Goal: Obtain resource: Download file/media

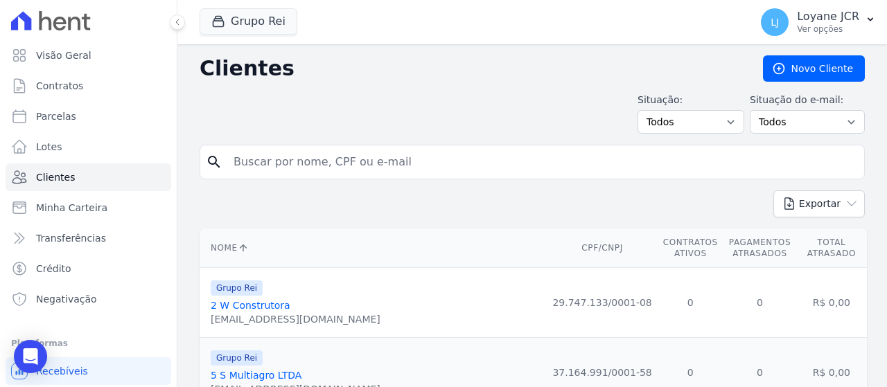
click at [397, 163] on input "search" at bounding box center [542, 162] width 634 height 28
click at [299, 162] on input "search" at bounding box center [542, 162] width 634 height 28
paste input "[PERSON_NAME]"
type input "[PERSON_NAME]"
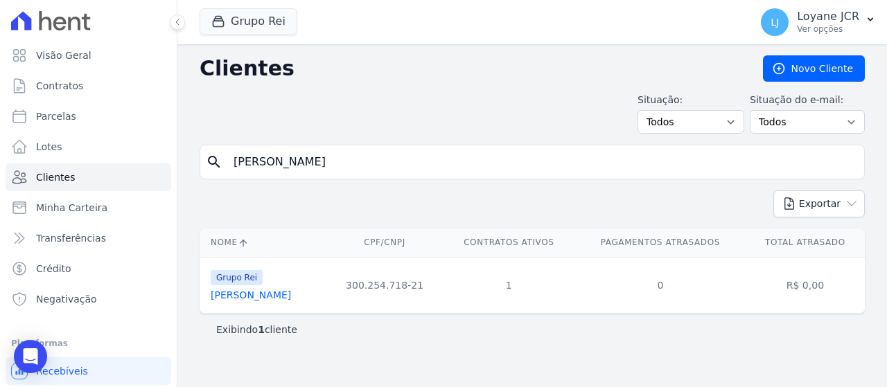
click at [281, 295] on link "[PERSON_NAME]" at bounding box center [251, 295] width 80 height 11
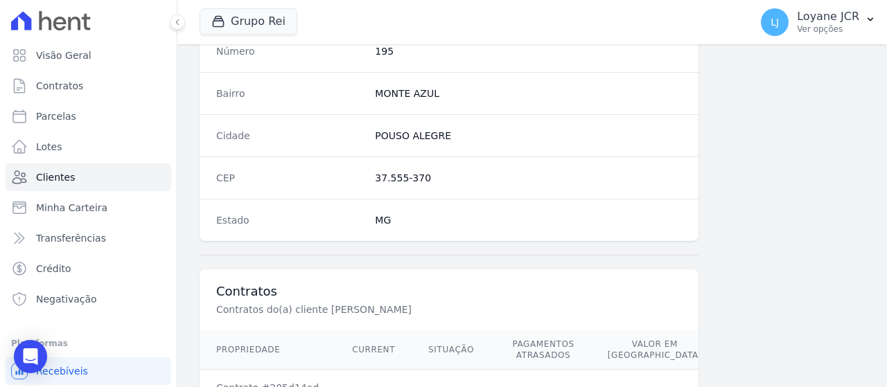
scroll to position [977, 0]
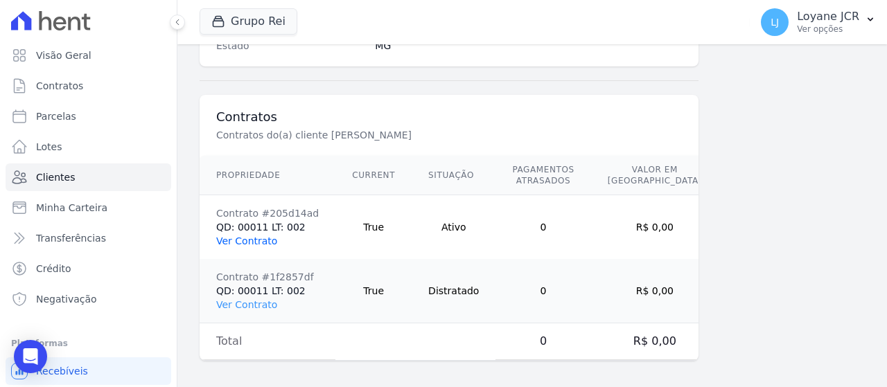
click at [229, 241] on link "Ver Contrato" at bounding box center [246, 241] width 61 height 11
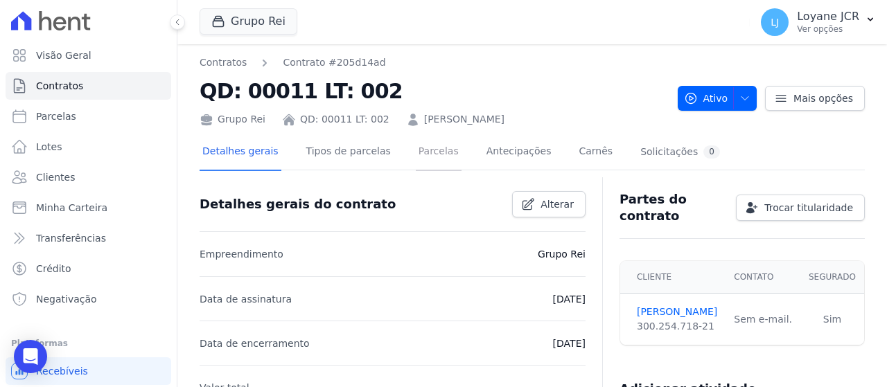
click at [429, 153] on link "Parcelas" at bounding box center [439, 152] width 46 height 37
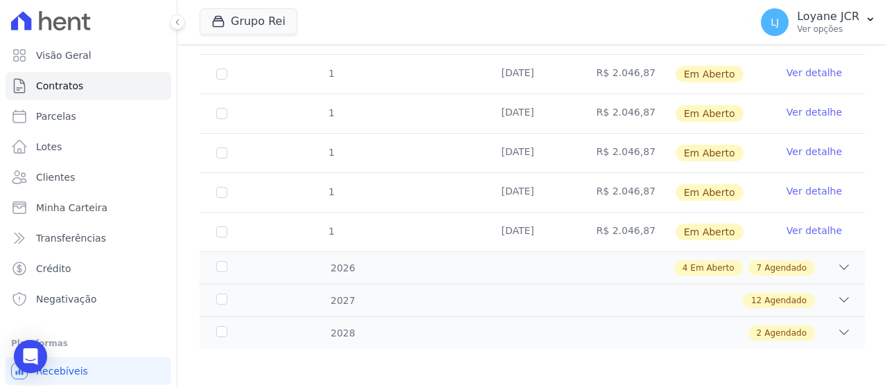
scroll to position [229, 0]
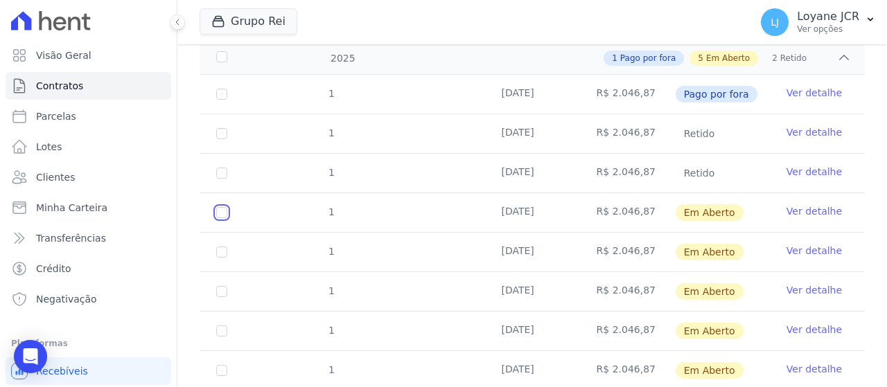
click at [219, 209] on input "checkbox" at bounding box center [221, 212] width 11 height 11
checkbox input "true"
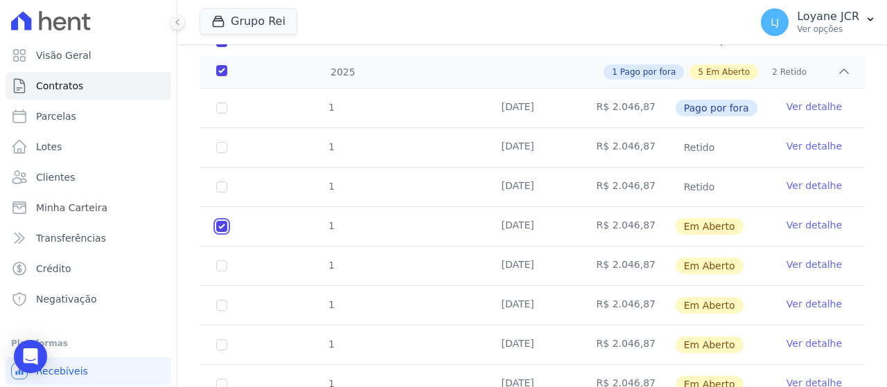
checkbox input "true"
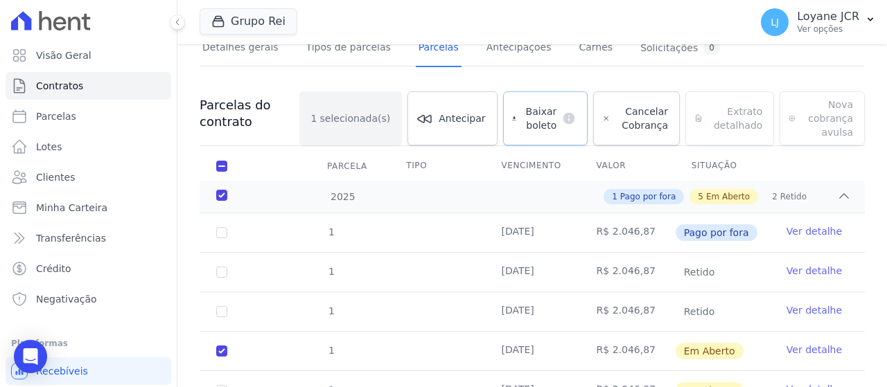
click at [521, 125] on link "Baixar boleto default" at bounding box center [545, 118] width 85 height 54
